Goal: Information Seeking & Learning: Learn about a topic

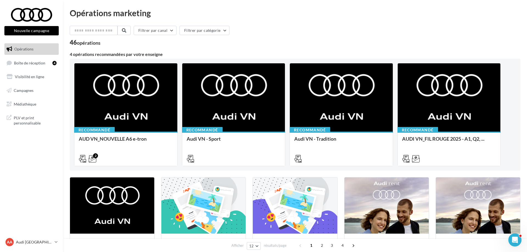
click at [196, 45] on div "46 opérations" at bounding box center [295, 43] width 451 height 7
click at [42, 103] on link "Médiathèque" at bounding box center [31, 105] width 57 height 12
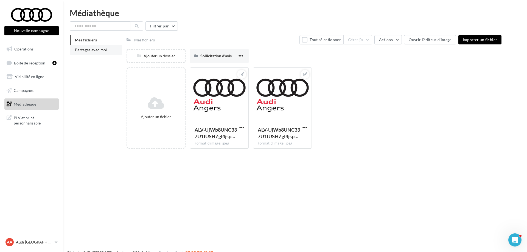
click at [99, 54] on li "Partagés avec moi" at bounding box center [96, 50] width 52 height 10
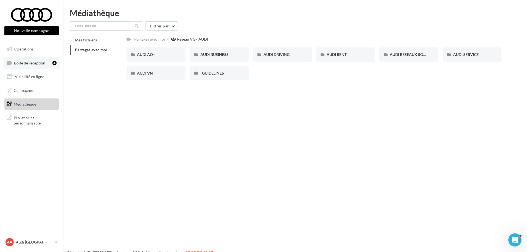
click at [32, 65] on span "Boîte de réception" at bounding box center [29, 62] width 31 height 5
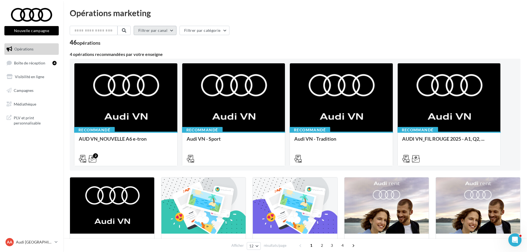
click at [148, 28] on button "Filtrer par canal" at bounding box center [155, 30] width 43 height 9
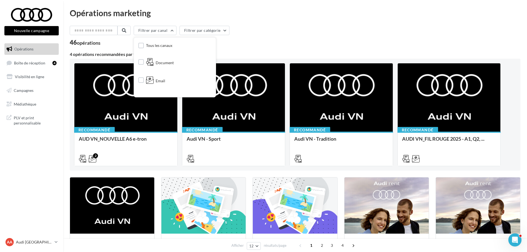
click at [182, 78] on div "Email" at bounding box center [174, 79] width 73 height 14
click at [147, 82] on div "Tous les canaux Document Email Facebook Instagram Post LinkedIn Cross-posting S…" at bounding box center [175, 68] width 82 height 60
click at [144, 82] on label at bounding box center [140, 79] width 5 height 5
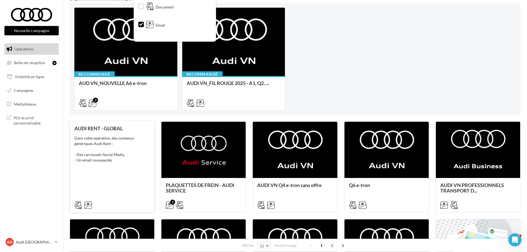
scroll to position [56, 0]
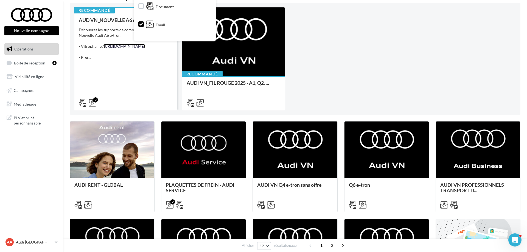
click at [104, 49] on link "[URL][DOMAIN_NAME]" at bounding box center [124, 46] width 41 height 5
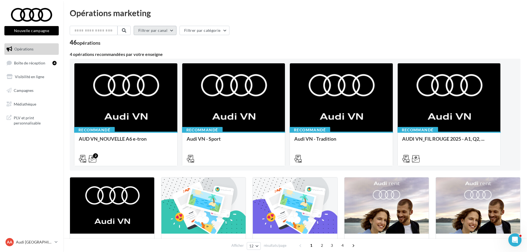
click at [163, 26] on button "Filtrer par canal" at bounding box center [155, 30] width 43 height 9
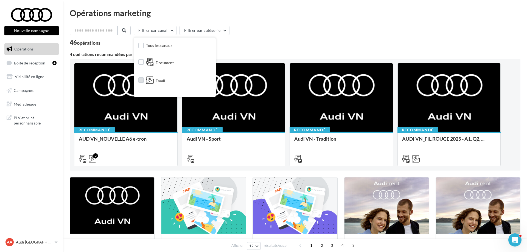
click at [154, 80] on icon at bounding box center [150, 80] width 8 height 8
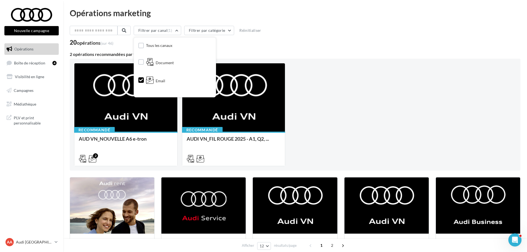
click at [268, 38] on div "Filtrer par canal (1) Tous les canaux Document Email Facebook Instagram Post Li…" at bounding box center [295, 36] width 451 height 20
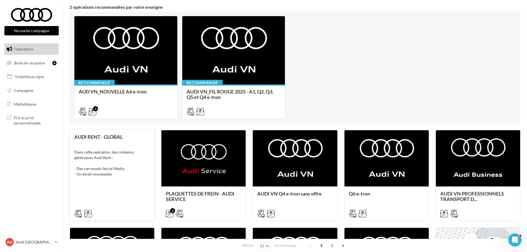
scroll to position [84, 0]
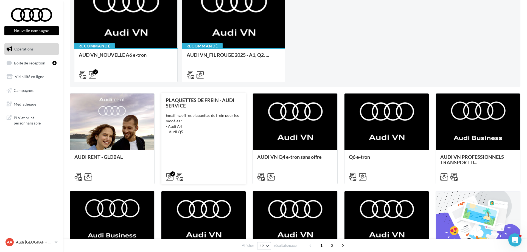
click at [220, 126] on div "Emailing offres plaquettes de frein pour les modèles : - Audi A4 - Audi Q5" at bounding box center [203, 124] width 75 height 22
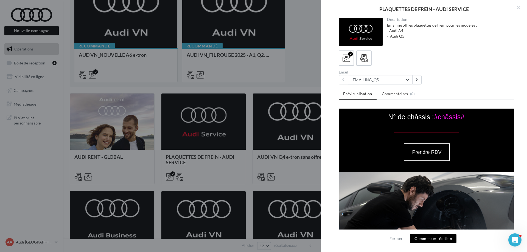
scroll to position [392, 0]
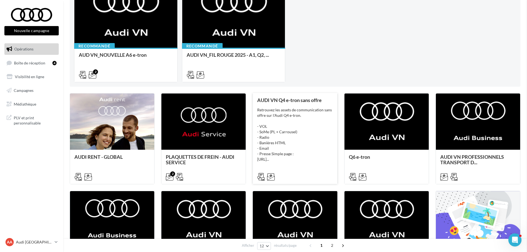
click at [303, 115] on div "Retrouvez les assets de communication sans offre sur l'Audi Q4 e-tron. - VOL - …" at bounding box center [294, 134] width 75 height 55
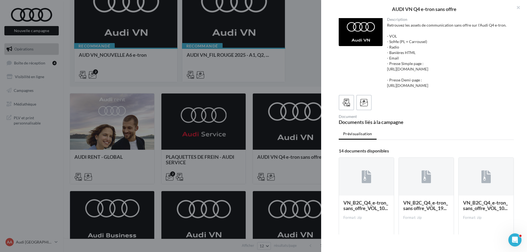
scroll to position [0, 0]
click at [365, 108] on label at bounding box center [364, 103] width 16 height 16
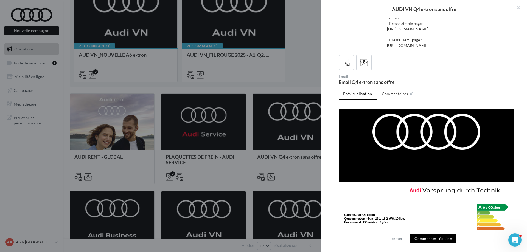
scroll to position [700, 0]
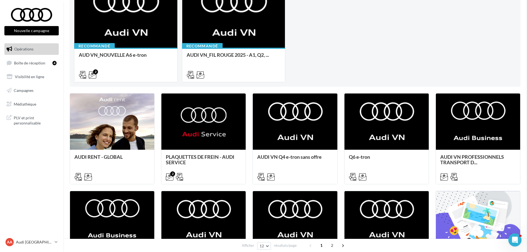
drag, startPoint x: 284, startPoint y: 169, endPoint x: 282, endPoint y: 171, distance: 3.1
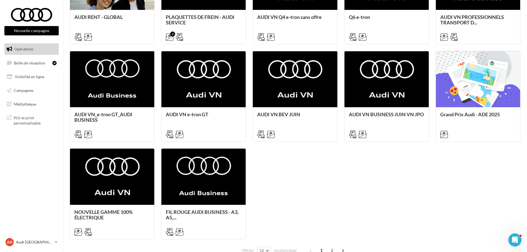
scroll to position [252, 0]
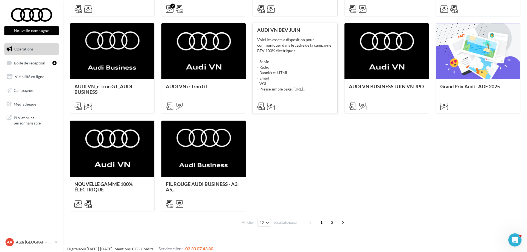
click at [274, 55] on div "Voici les assets à disposition pour communiquer dans le cadre de la campagne BE…" at bounding box center [294, 64] width 75 height 55
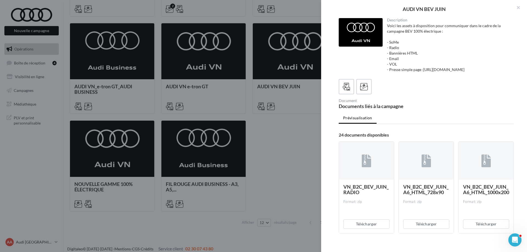
click at [349, 86] on div "Description Voici les assets à disposition pour communiquer dans le cadre de la…" at bounding box center [426, 126] width 210 height 216
click at [367, 92] on div at bounding box center [364, 87] width 10 height 10
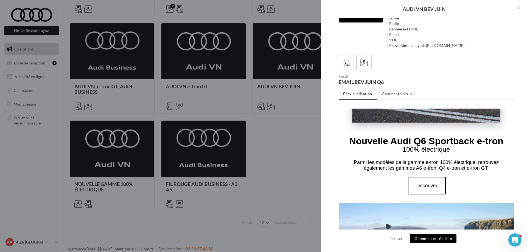
scroll to position [112, 0]
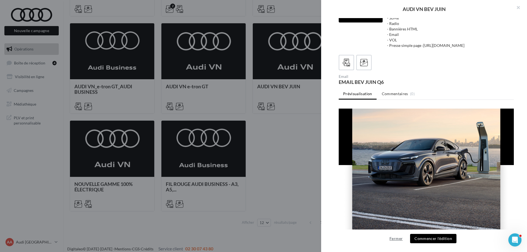
click at [399, 238] on button "Fermer" at bounding box center [396, 238] width 18 height 7
